Goal: Answer question/provide support

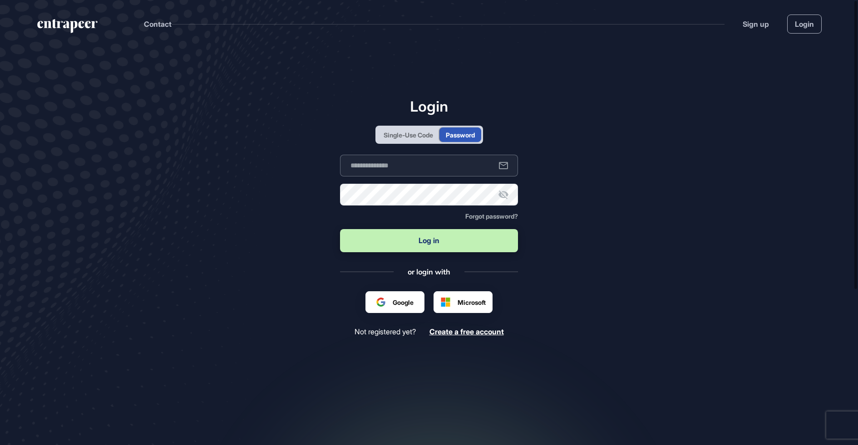
click at [444, 168] on input "text" at bounding box center [429, 166] width 178 height 22
type input "**********"
click at [424, 243] on button "Log in" at bounding box center [429, 240] width 178 height 23
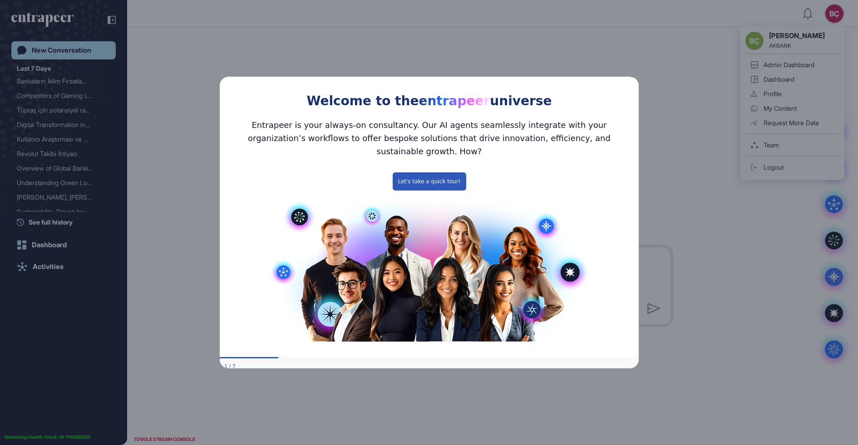
drag, startPoint x: 632, startPoint y: 82, endPoint x: 870, endPoint y: 159, distance: 250.4
click at [632, 78] on icon "Close Preview" at bounding box center [633, 76] width 4 height 4
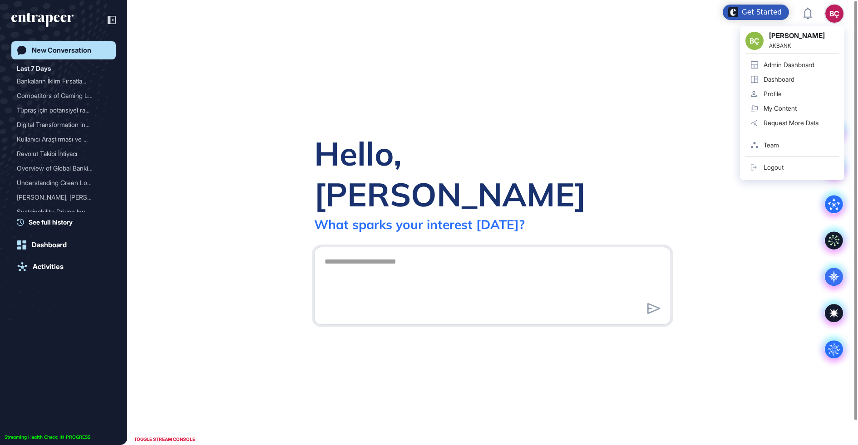
click at [785, 65] on div "Admin Dashboard" at bounding box center [788, 64] width 51 height 7
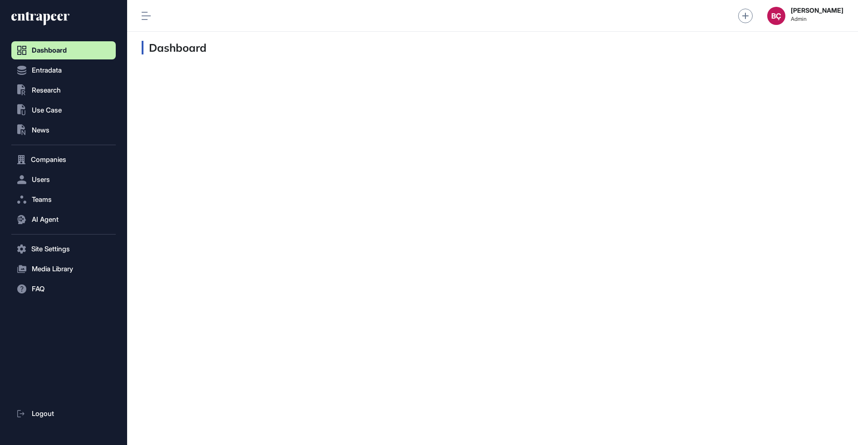
scroll to position [0, 0]
click at [39, 217] on span "AI Agent" at bounding box center [45, 219] width 27 height 7
click at [42, 253] on span "Site Settings" at bounding box center [50, 249] width 39 height 7
click at [43, 216] on span "AI Agent" at bounding box center [45, 219] width 27 height 7
click at [43, 254] on span "Messages" at bounding box center [43, 254] width 29 height 7
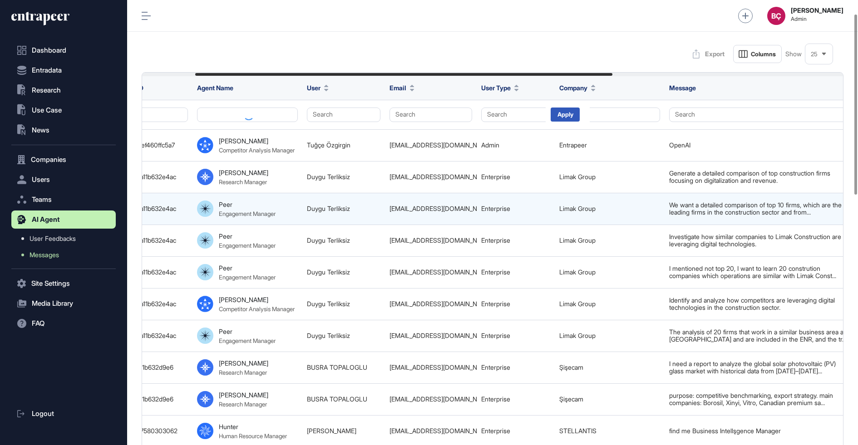
scroll to position [0, 477]
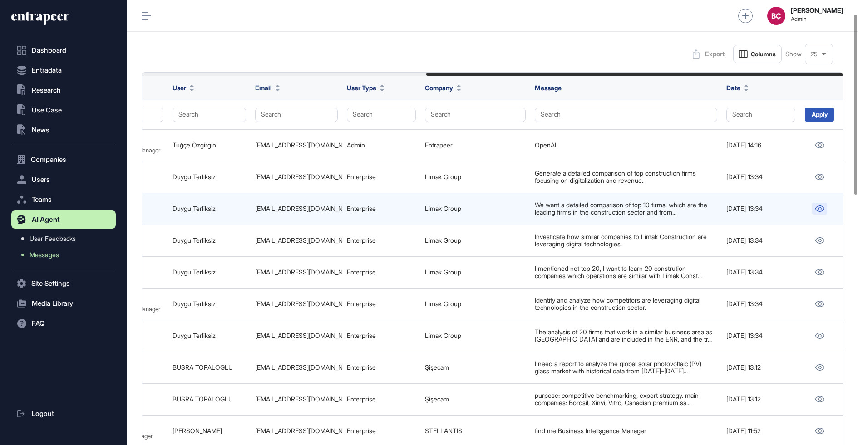
click at [815, 203] on link at bounding box center [819, 209] width 15 height 12
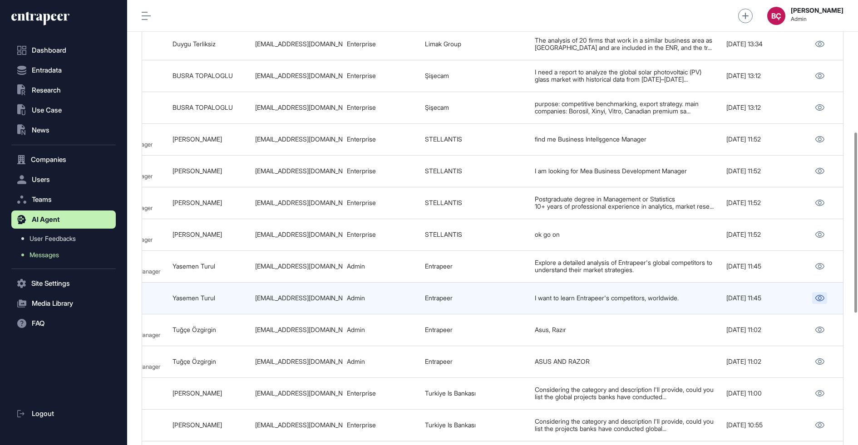
click at [822, 296] on icon at bounding box center [819, 298] width 9 height 6
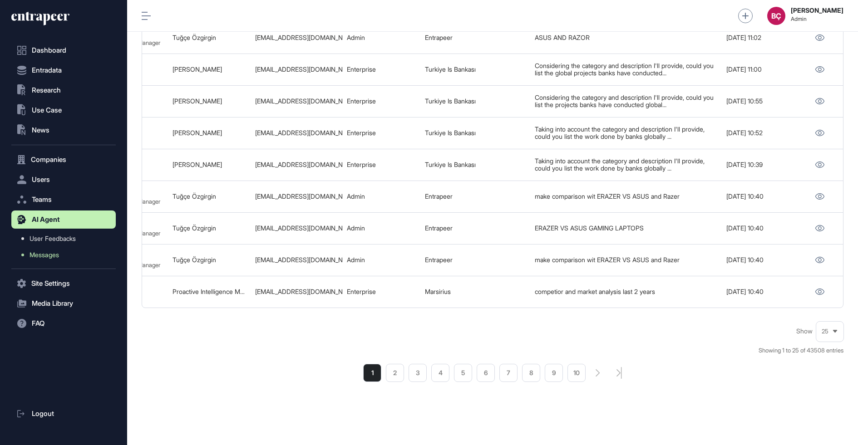
scroll to position [0, 0]
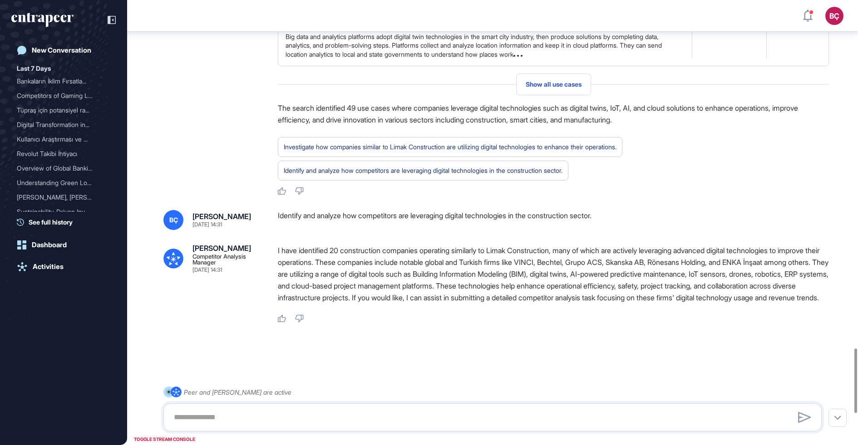
scroll to position [2614, 0]
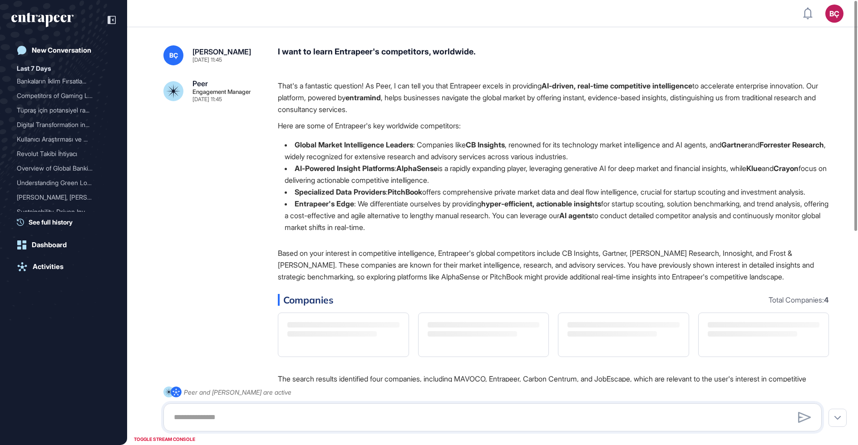
click at [377, 102] on p "That's a fantastic question! As Peer, I can tell you that Entrapeer excels in p…" at bounding box center [553, 97] width 551 height 35
